Goal: Task Accomplishment & Management: Complete application form

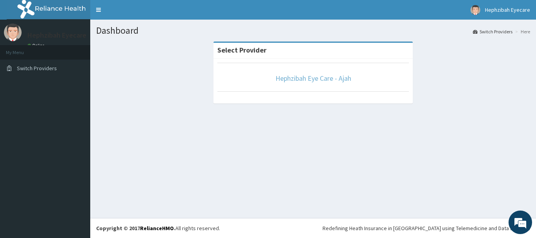
click at [289, 78] on link "Hephzibah Eye Care - Ajah" at bounding box center [314, 78] width 76 height 9
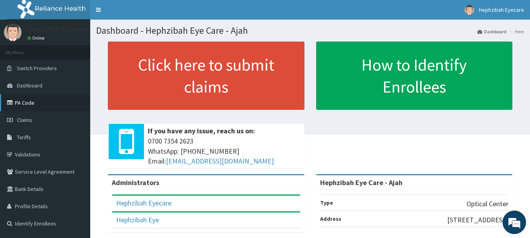
click at [17, 102] on link "PA Code" at bounding box center [45, 102] width 90 height 17
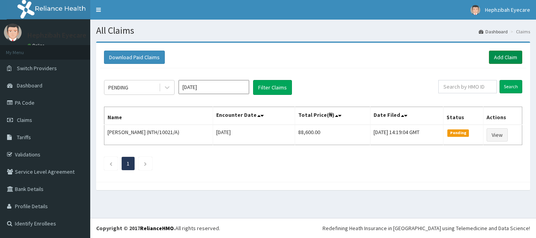
click at [496, 55] on link "Add Claim" at bounding box center [505, 57] width 33 height 13
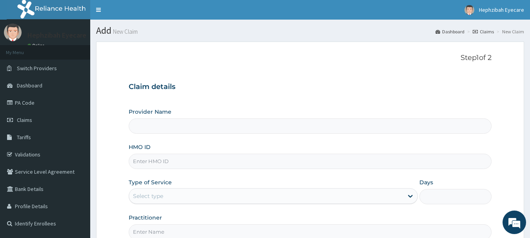
type input "Hephzibah Eye Care - Ajah"
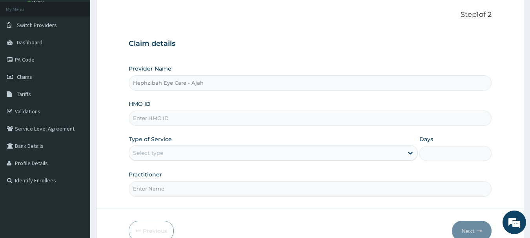
scroll to position [79, 0]
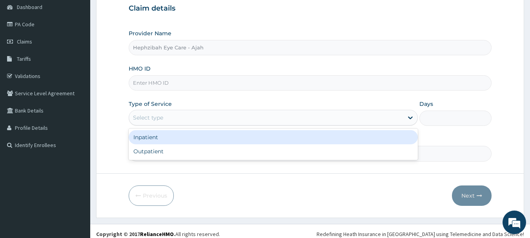
drag, startPoint x: 168, startPoint y: 119, endPoint x: 167, endPoint y: 137, distance: 18.5
click at [167, 124] on div "Select type" at bounding box center [266, 118] width 274 height 13
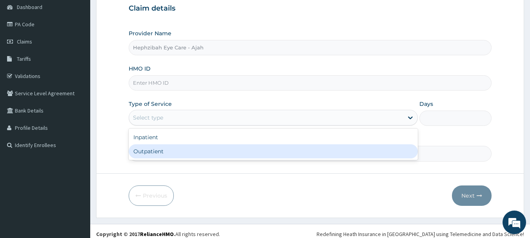
drag, startPoint x: 162, startPoint y: 155, endPoint x: 158, endPoint y: 91, distance: 63.7
click at [162, 154] on div "Outpatient" at bounding box center [273, 151] width 289 height 14
type input "1"
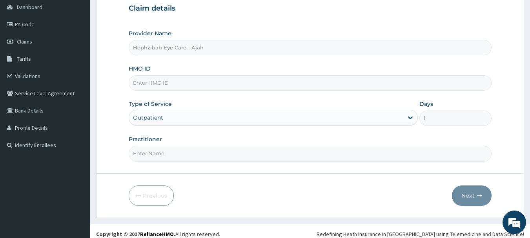
click at [157, 82] on input "HMO ID" at bounding box center [311, 82] width 364 height 15
type input "NTH/10021/C"
click at [181, 154] on input "Practitioner" at bounding box center [311, 153] width 364 height 15
type input "DR FAVOUR"
click at [474, 197] on button "Next" at bounding box center [472, 196] width 40 height 20
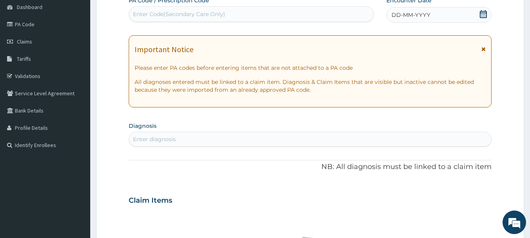
click at [190, 14] on div "Enter Code(Secondary Care Only)" at bounding box center [179, 14] width 92 height 8
paste input "PA/0C8C1F"
type input "PA/0C8C1F"
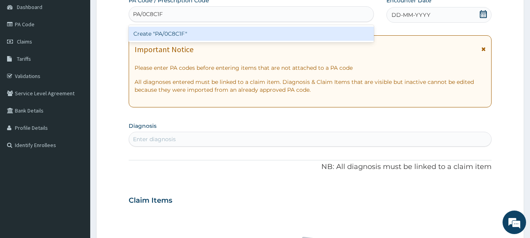
click at [176, 32] on div "Create "PA/0C8C1F"" at bounding box center [252, 34] width 246 height 14
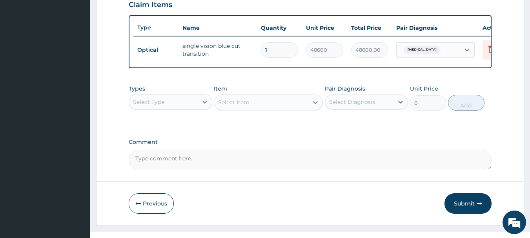
scroll to position [296, 0]
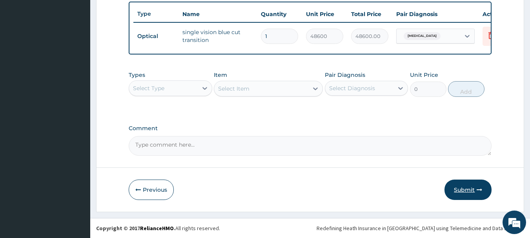
click at [466, 187] on button "Submit" at bounding box center [468, 190] width 47 height 20
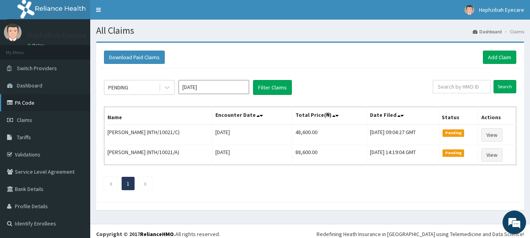
click at [26, 103] on link "PA Code" at bounding box center [45, 102] width 90 height 17
click at [503, 55] on link "Add Claim" at bounding box center [499, 57] width 33 height 13
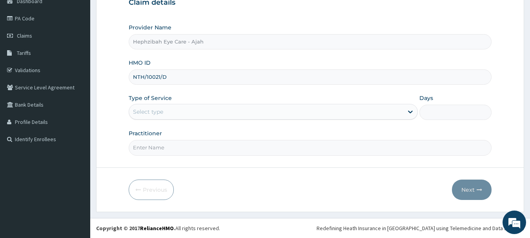
type input "NTH/10021/D"
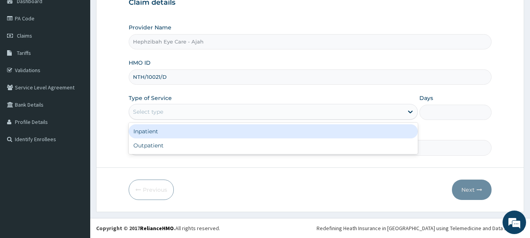
click at [150, 113] on div "Select type" at bounding box center [148, 112] width 30 height 8
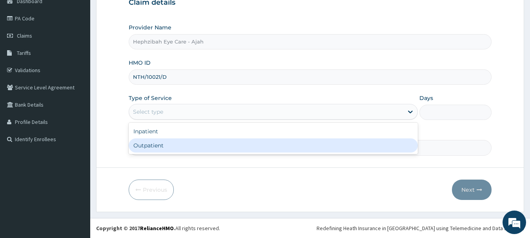
click at [151, 150] on div "Outpatient" at bounding box center [273, 146] width 289 height 14
type input "1"
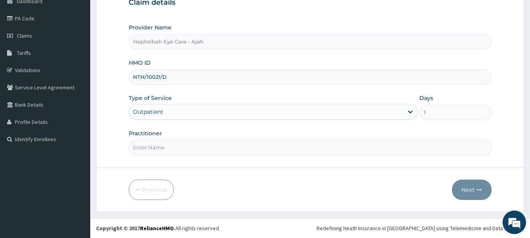
click at [151, 150] on input "Practitioner" at bounding box center [311, 147] width 364 height 15
type input "DR FAVOUR"
click at [464, 196] on button "Next" at bounding box center [472, 190] width 40 height 20
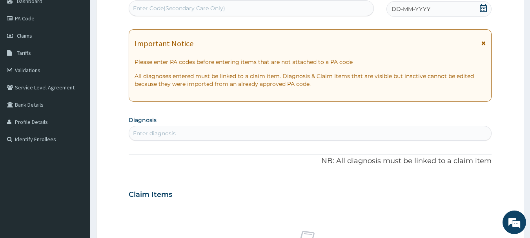
click at [144, 7] on div "Enter Code(Secondary Care Only)" at bounding box center [179, 8] width 92 height 8
paste input "PA/DF6F0E"
type input "PA/DF6F0E"
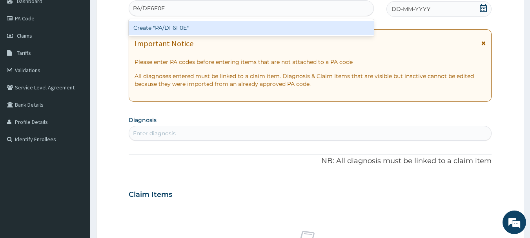
click at [150, 27] on div "Create "PA/DF6F0E"" at bounding box center [252, 28] width 246 height 14
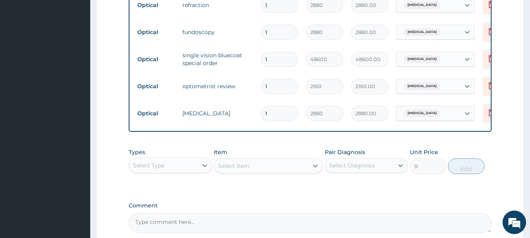
scroll to position [405, 0]
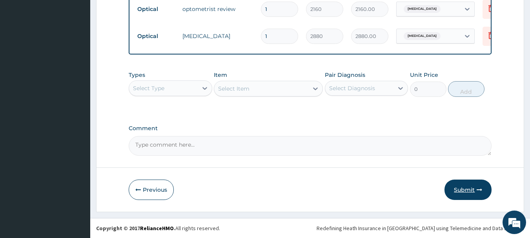
click at [460, 194] on button "Submit" at bounding box center [468, 190] width 47 height 20
